Goal: Check status

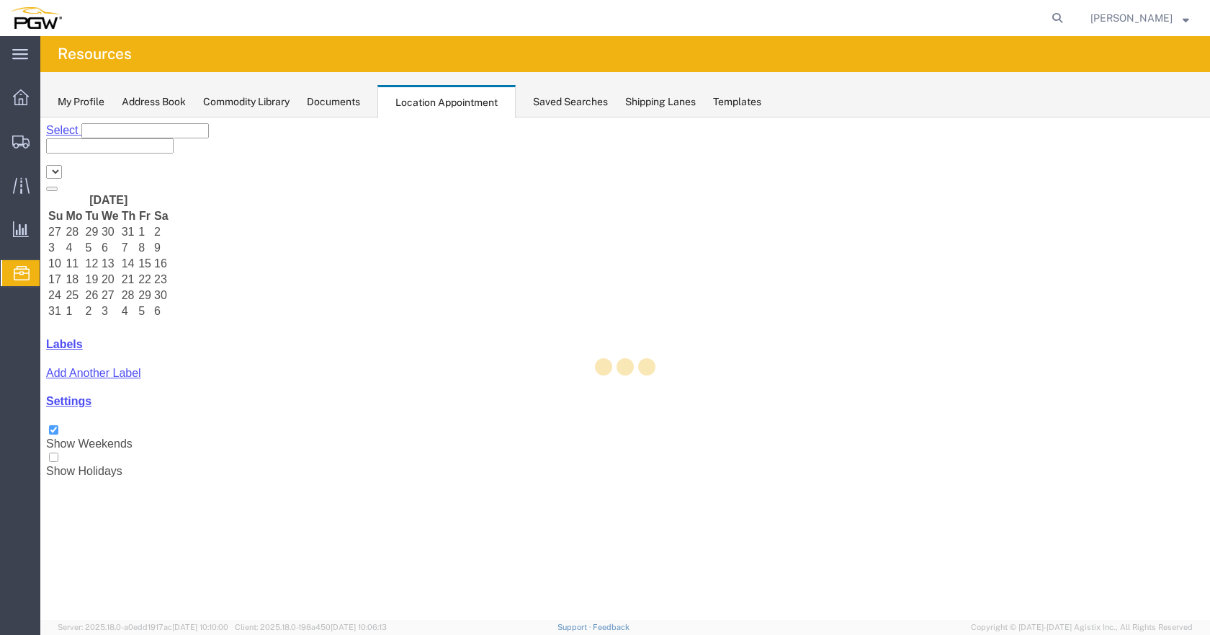
select select "28253"
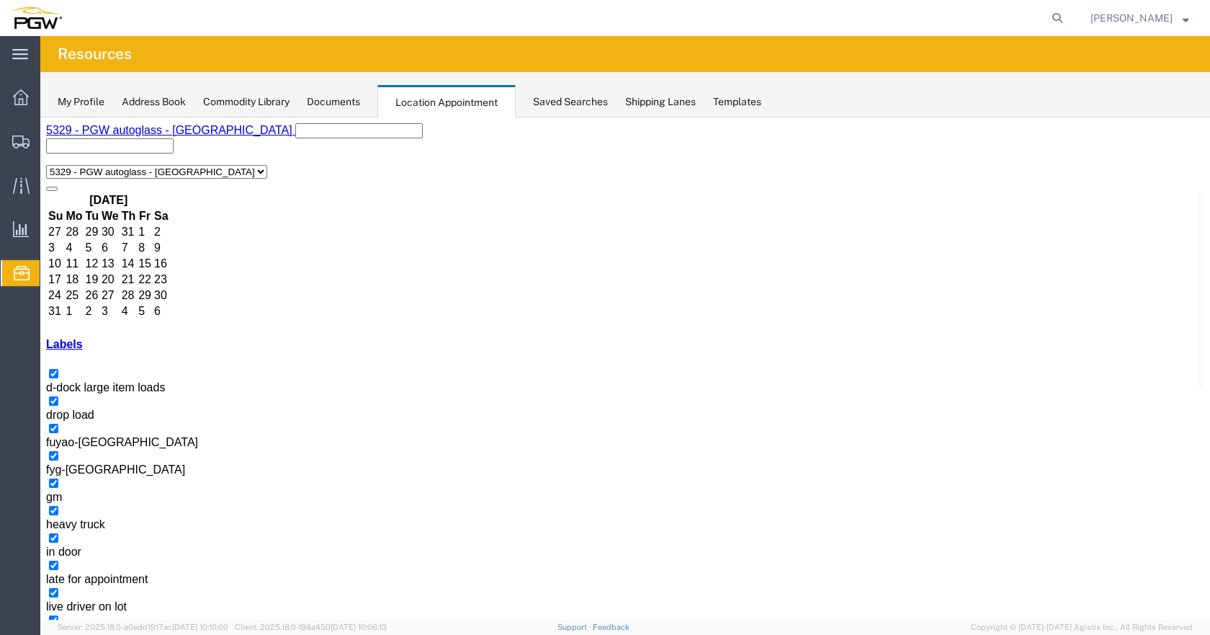
drag, startPoint x: 285, startPoint y: 341, endPoint x: 306, endPoint y: 339, distance: 20.9
